Goal: Book appointment/travel/reservation

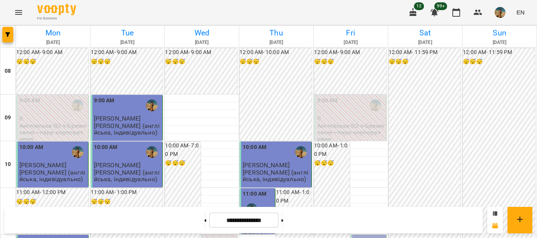
scroll to position [490, 0]
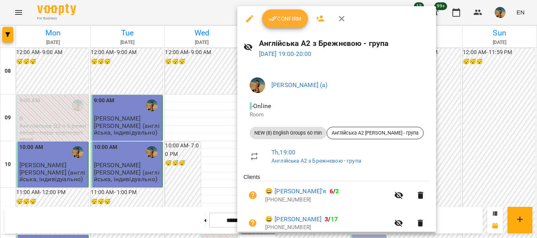
click at [287, 14] on span "Confirm" at bounding box center [284, 18] width 33 height 9
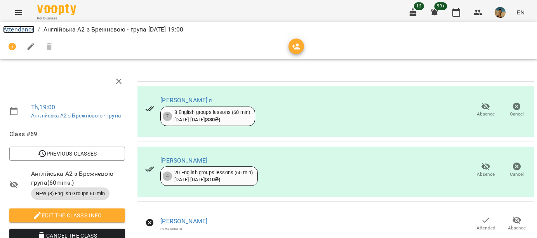
click at [12, 30] on link "Attendance" at bounding box center [18, 29] width 31 height 7
